Goal: Register for event/course

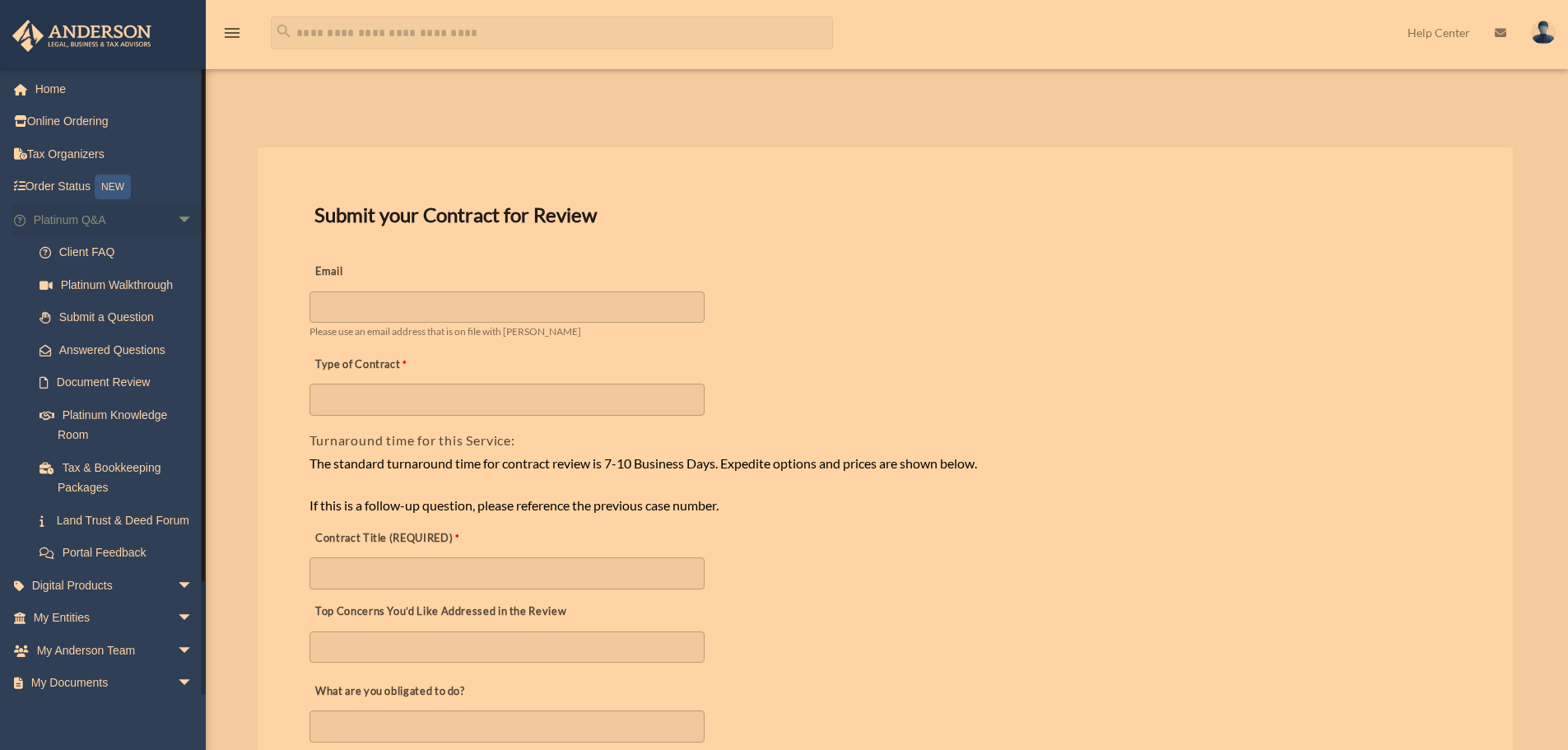
click at [177, 219] on span "arrow_drop_down" at bounding box center [193, 220] width 32 height 33
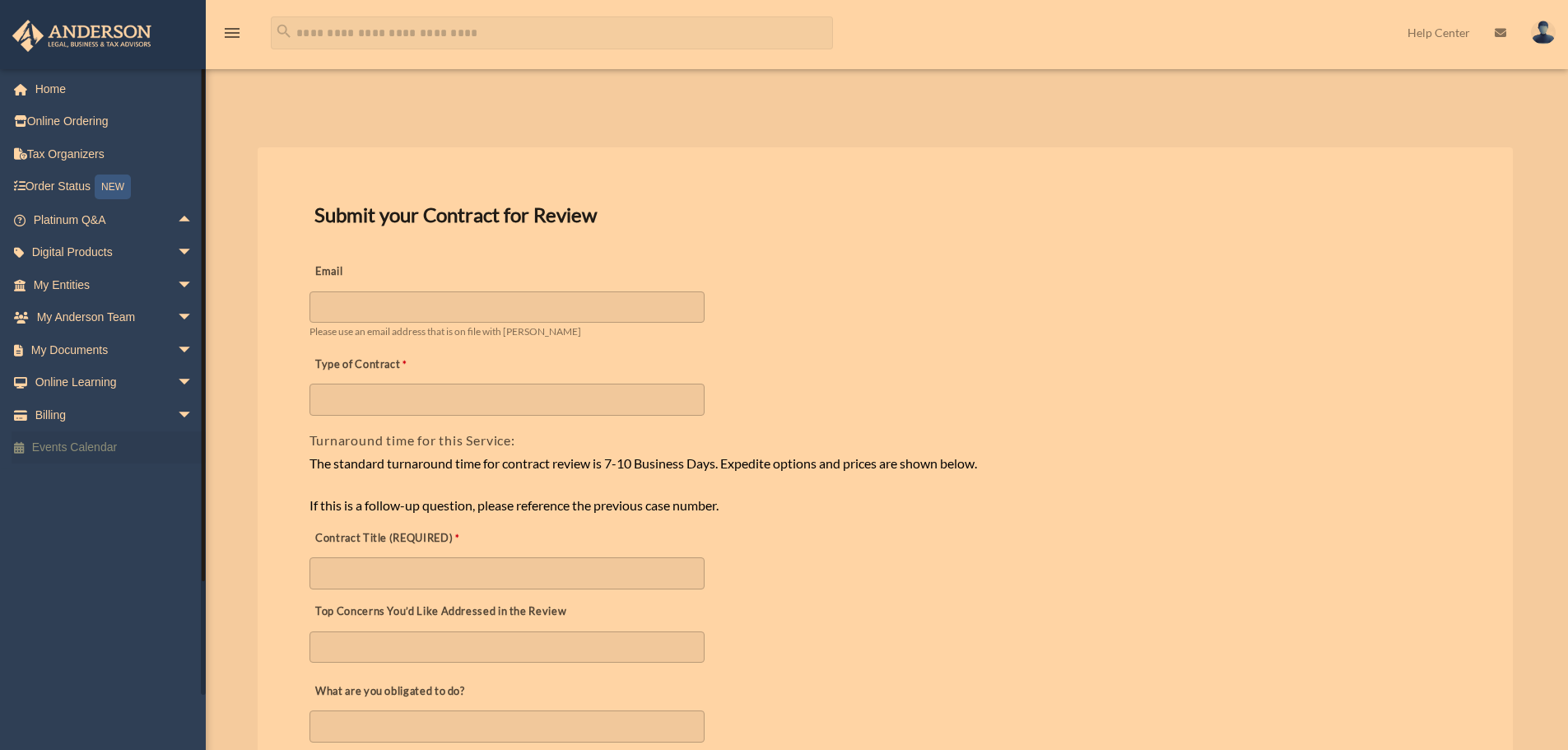
click at [62, 455] on link "Events Calendar" at bounding box center [115, 448] width 207 height 32
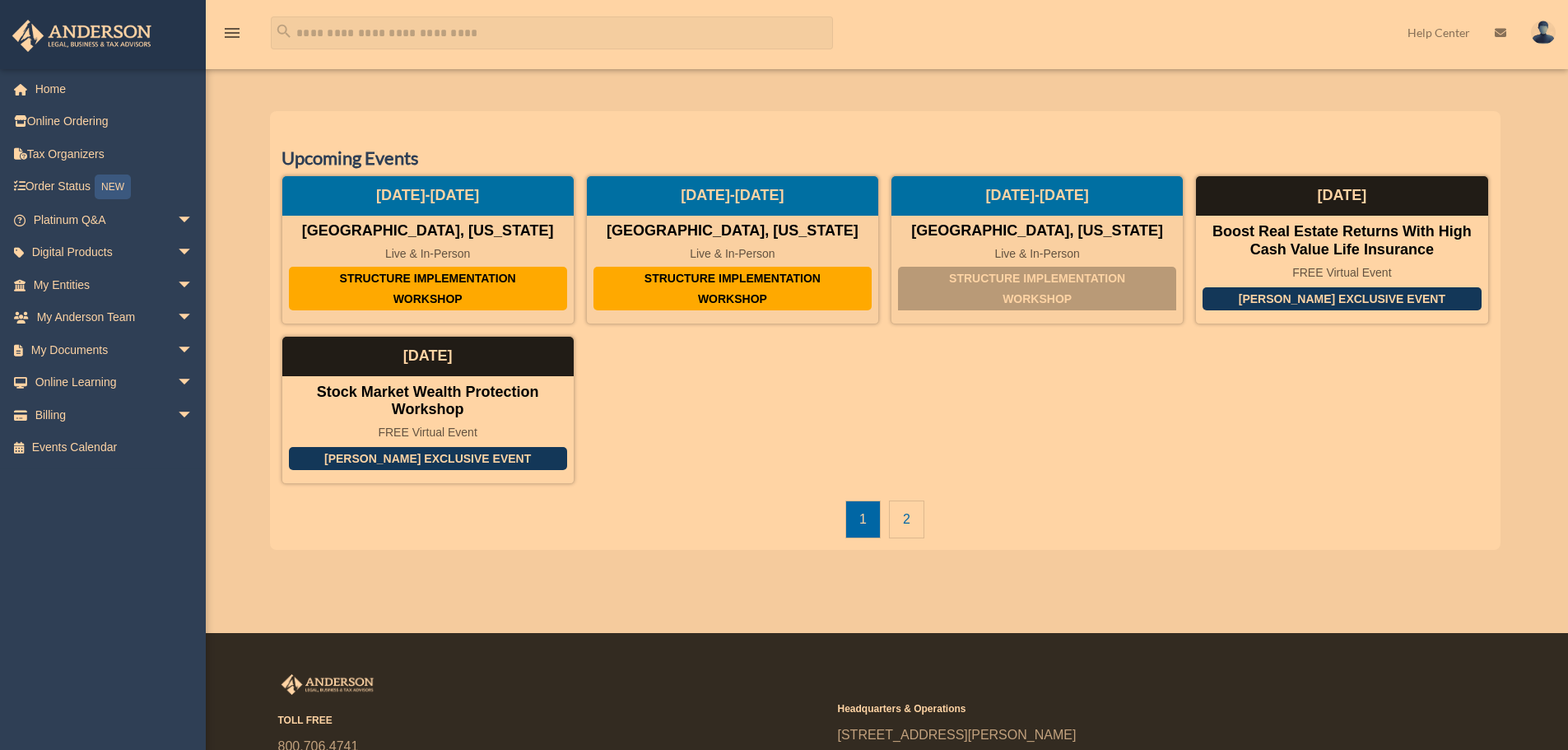
click at [897, 531] on link "2" at bounding box center [907, 520] width 35 height 37
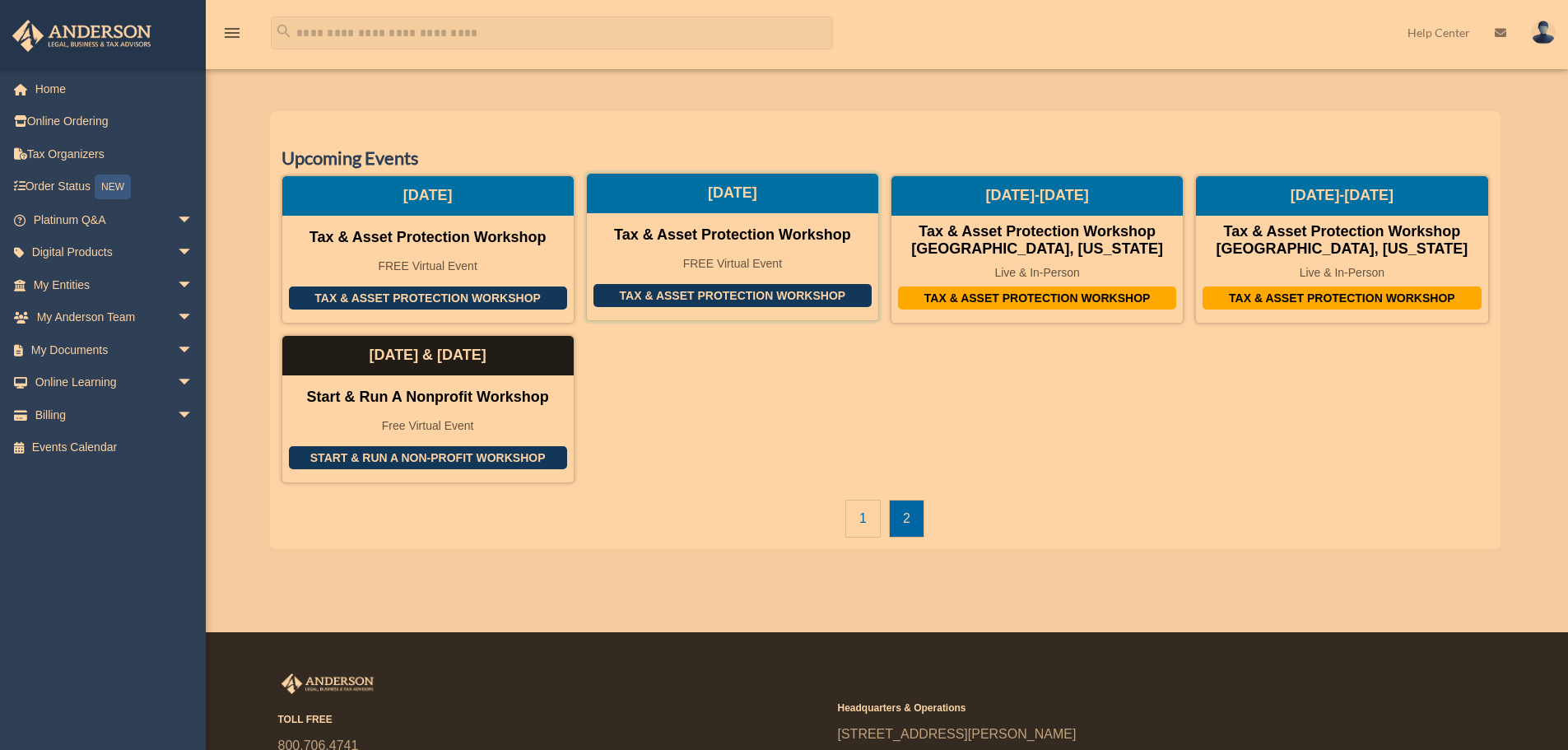
click at [718, 264] on div "FREE Virtual Event" at bounding box center [733, 264] width 291 height 14
